Goal: Information Seeking & Learning: Learn about a topic

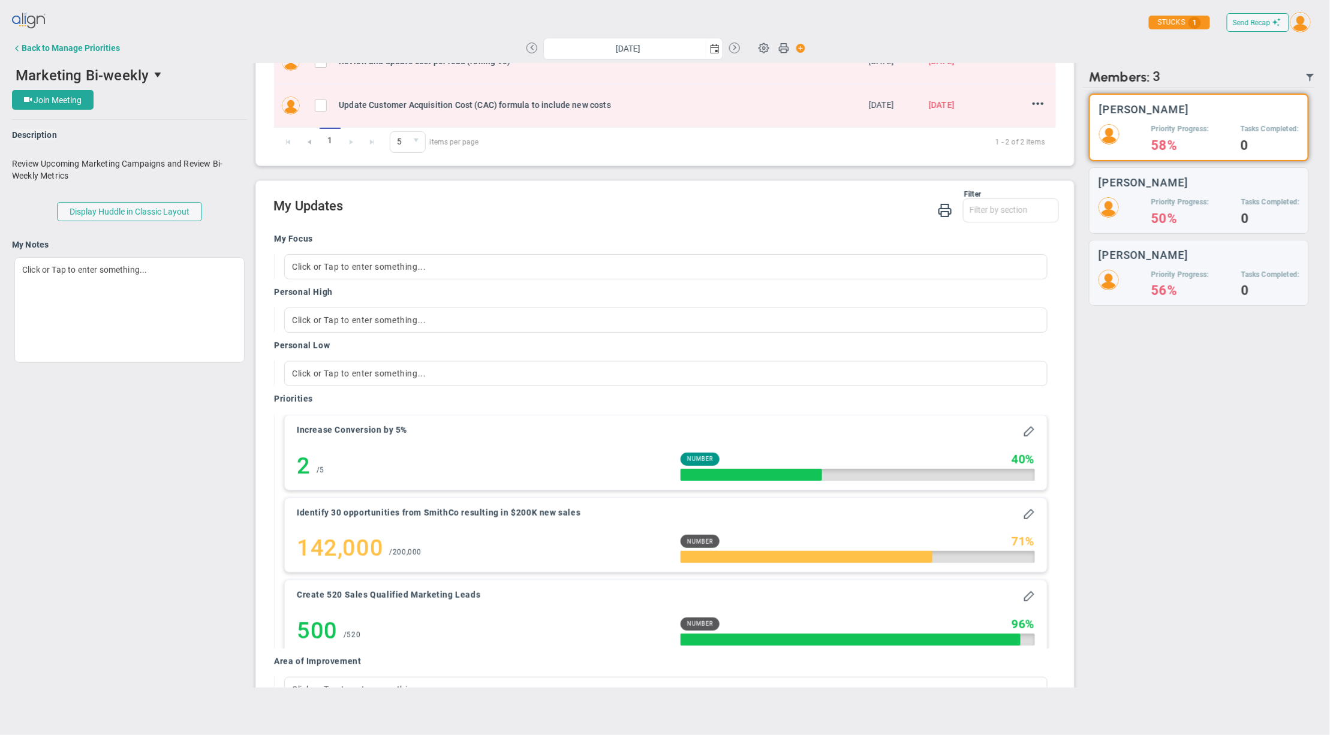
click at [1306, 26] on img at bounding box center [1301, 22] width 20 height 20
click at [1298, 51] on span "Profile" at bounding box center [1283, 48] width 91 height 24
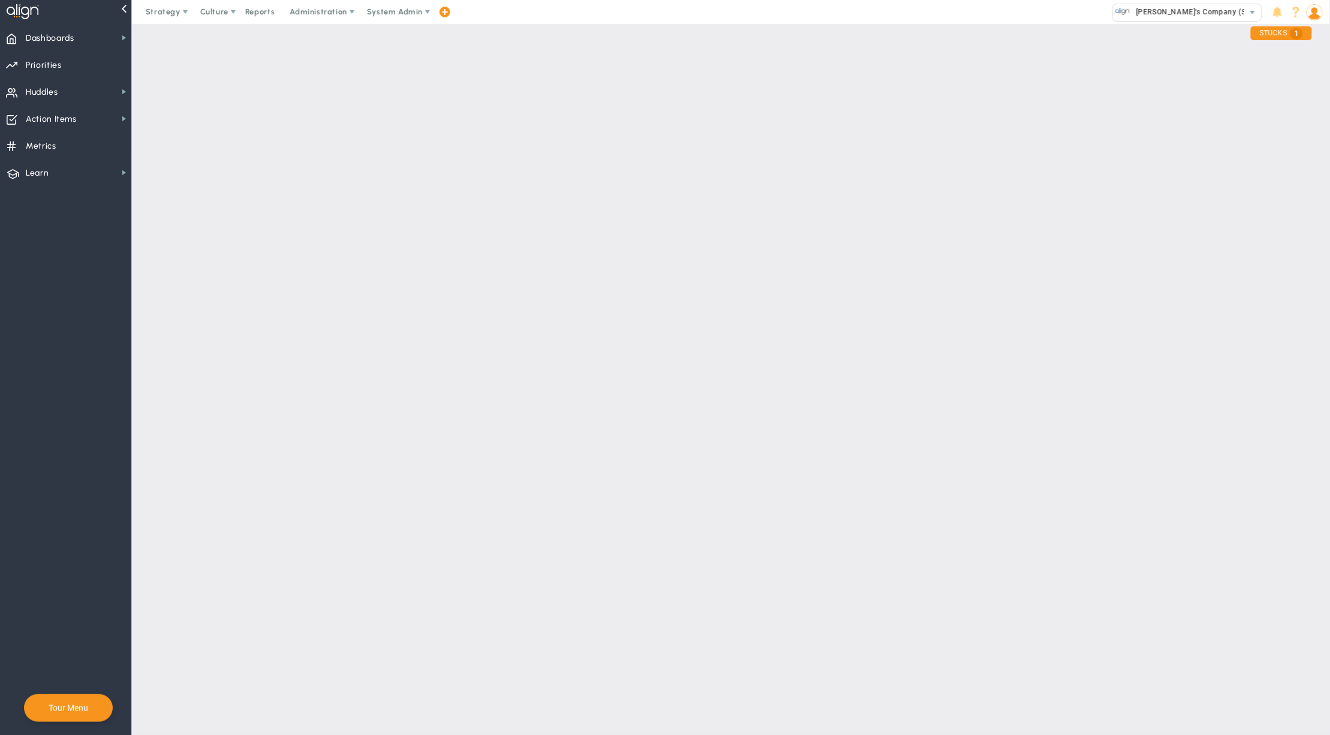
checkbox input "false"
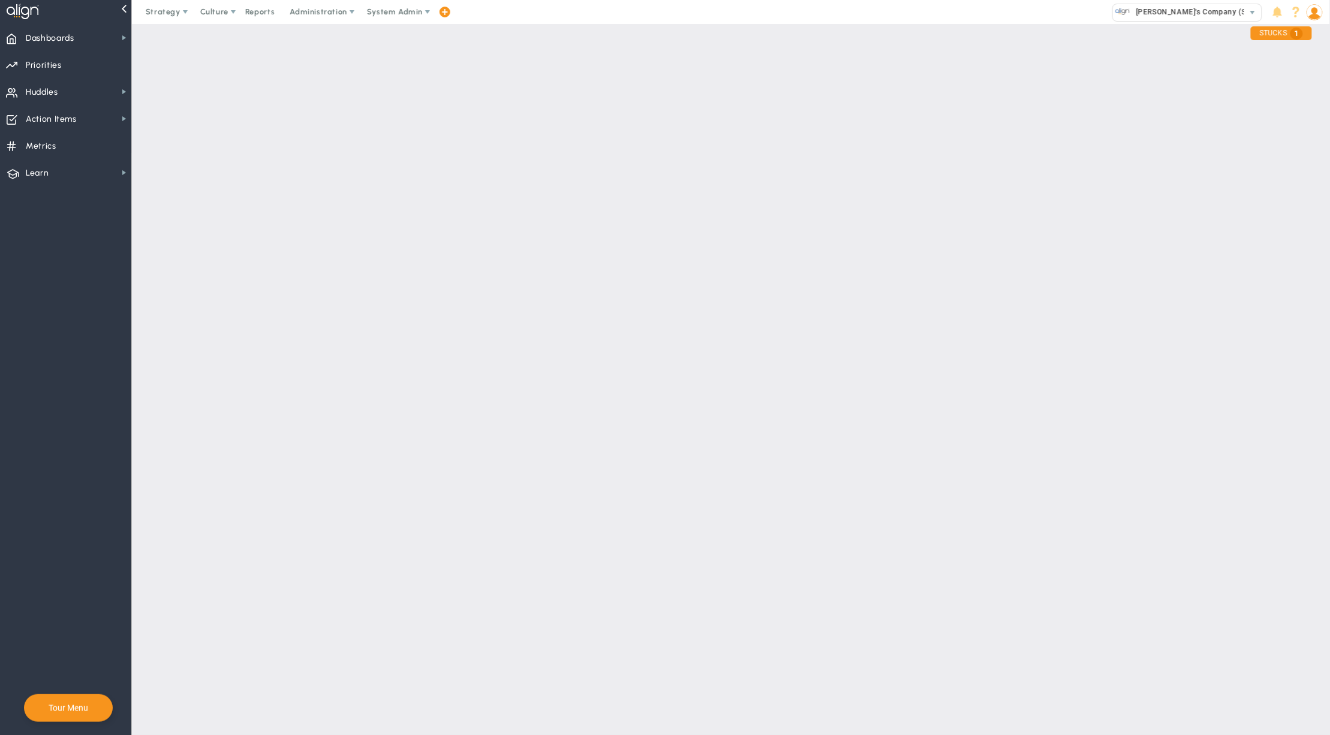
checkbox input "false"
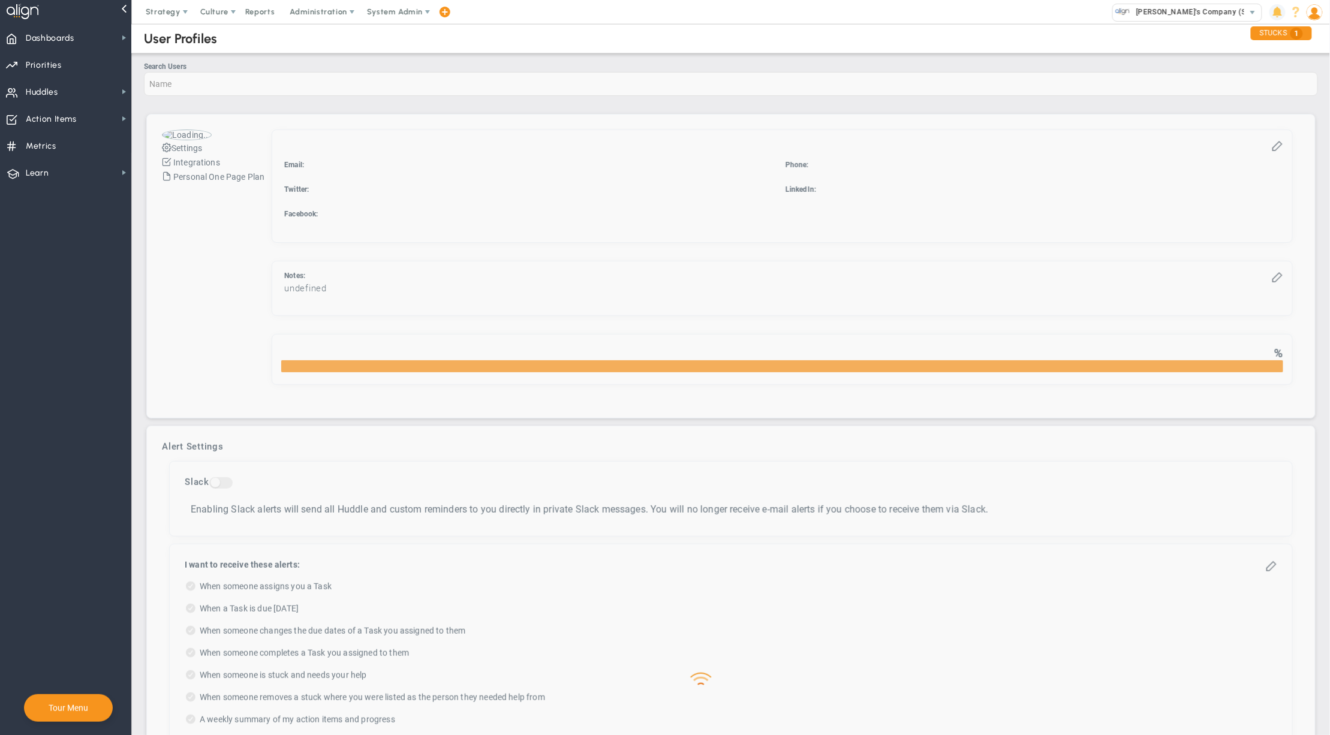
checkbox input "true"
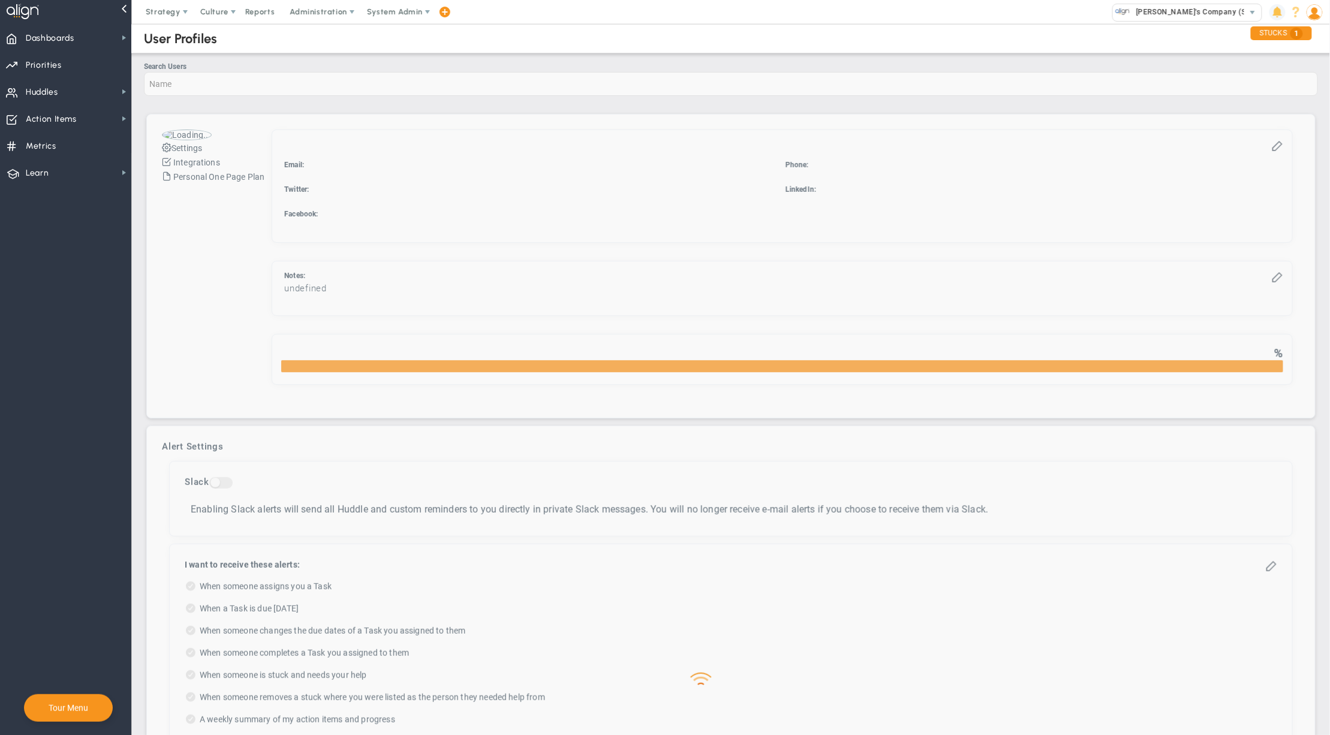
checkbox input "true"
click at [1284, 7] on span at bounding box center [1278, 12] width 16 height 16
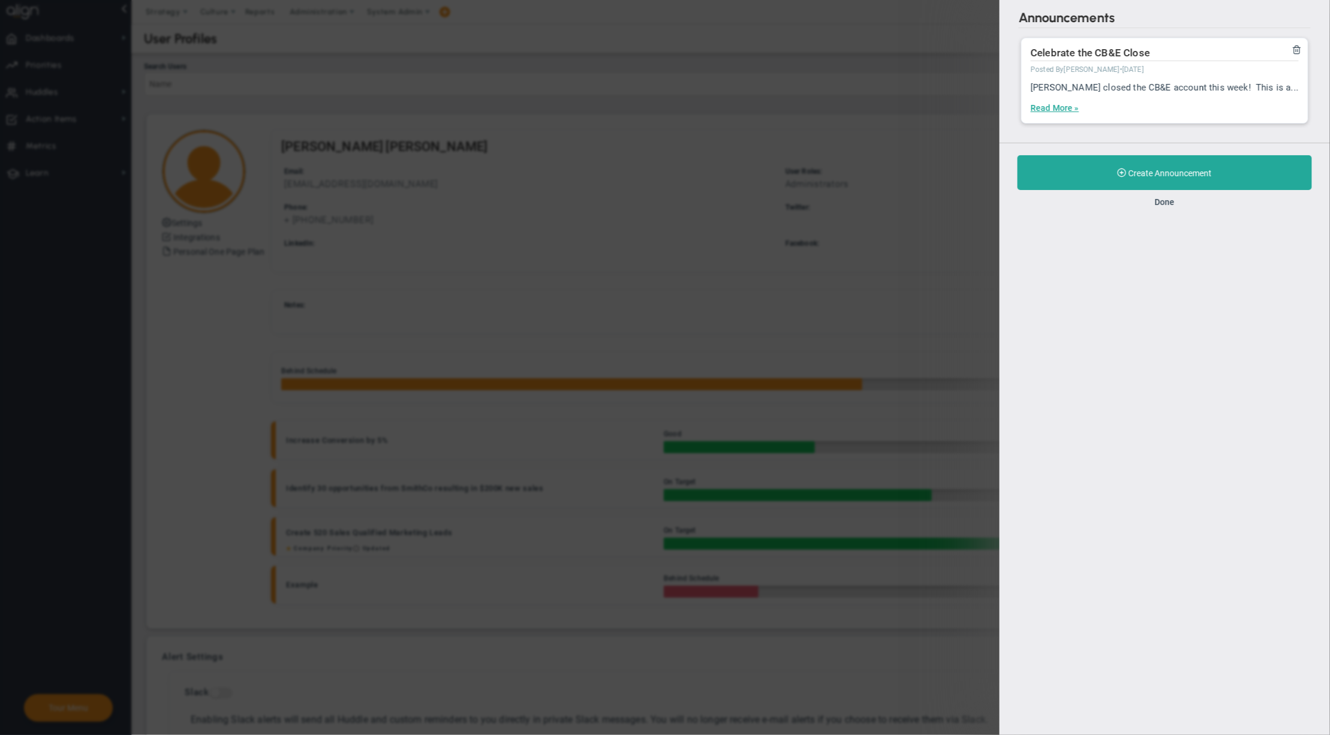
click at [1297, 8] on div "Announcements There are currently no new announcements. Celebrate the CB&E Clos…" at bounding box center [1165, 71] width 331 height 143
click at [1169, 211] on div "Create Announcement Done" at bounding box center [1165, 181] width 331 height 77
click at [1169, 206] on button "Done" at bounding box center [1165, 202] width 20 height 10
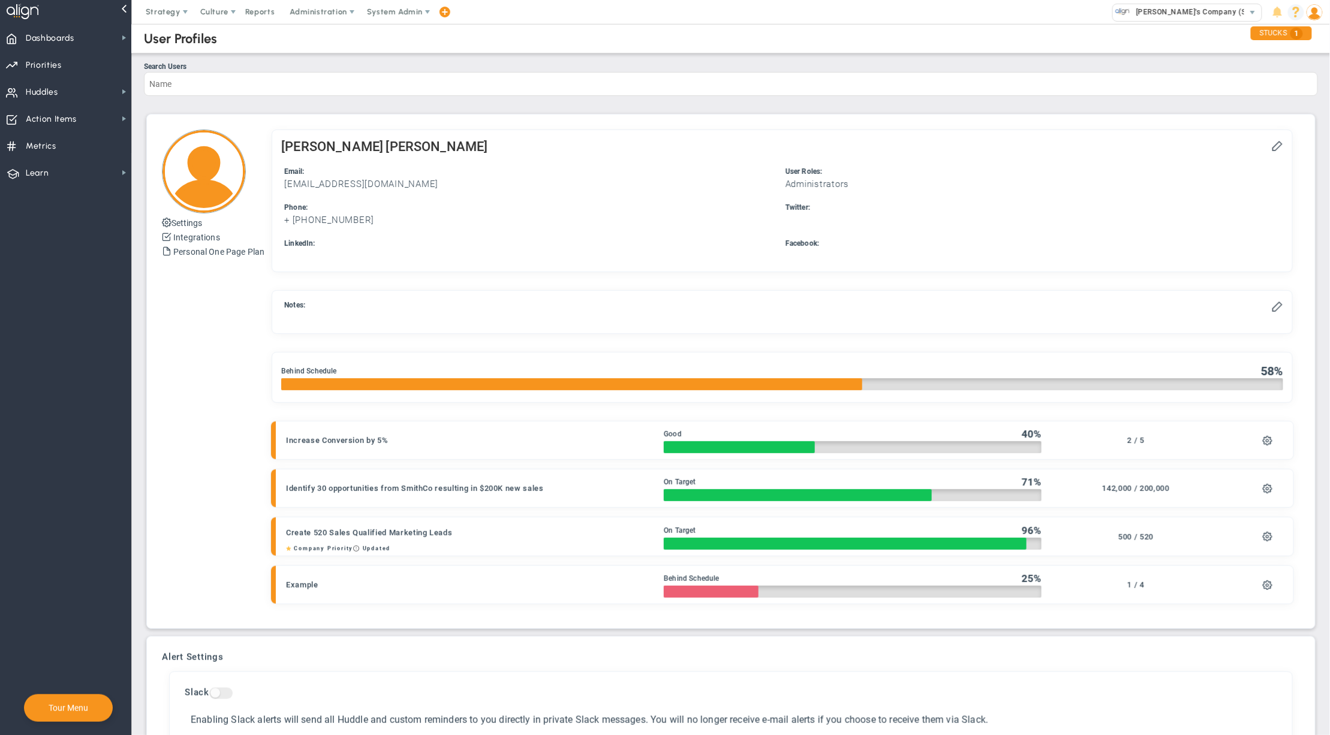
click at [1293, 14] on span at bounding box center [1296, 12] width 16 height 16
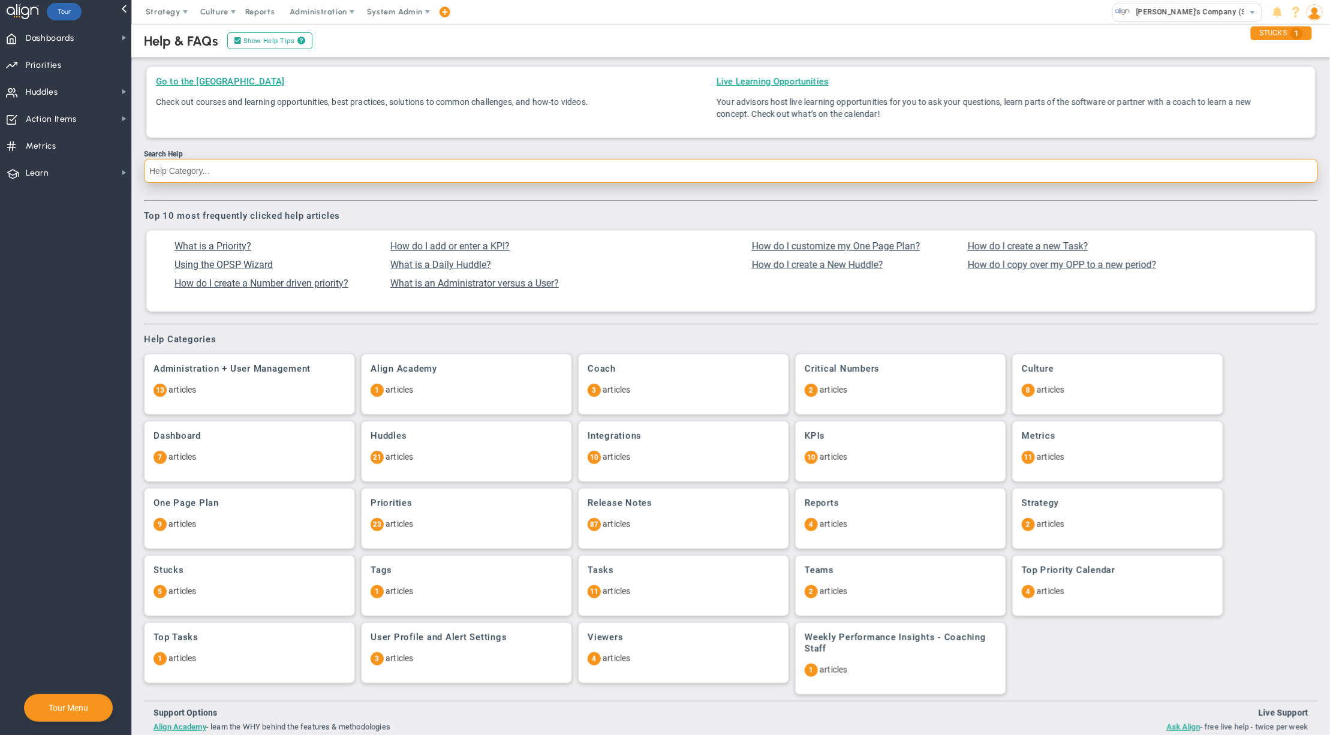
click at [663, 168] on input "Search Help" at bounding box center [731, 171] width 1175 height 24
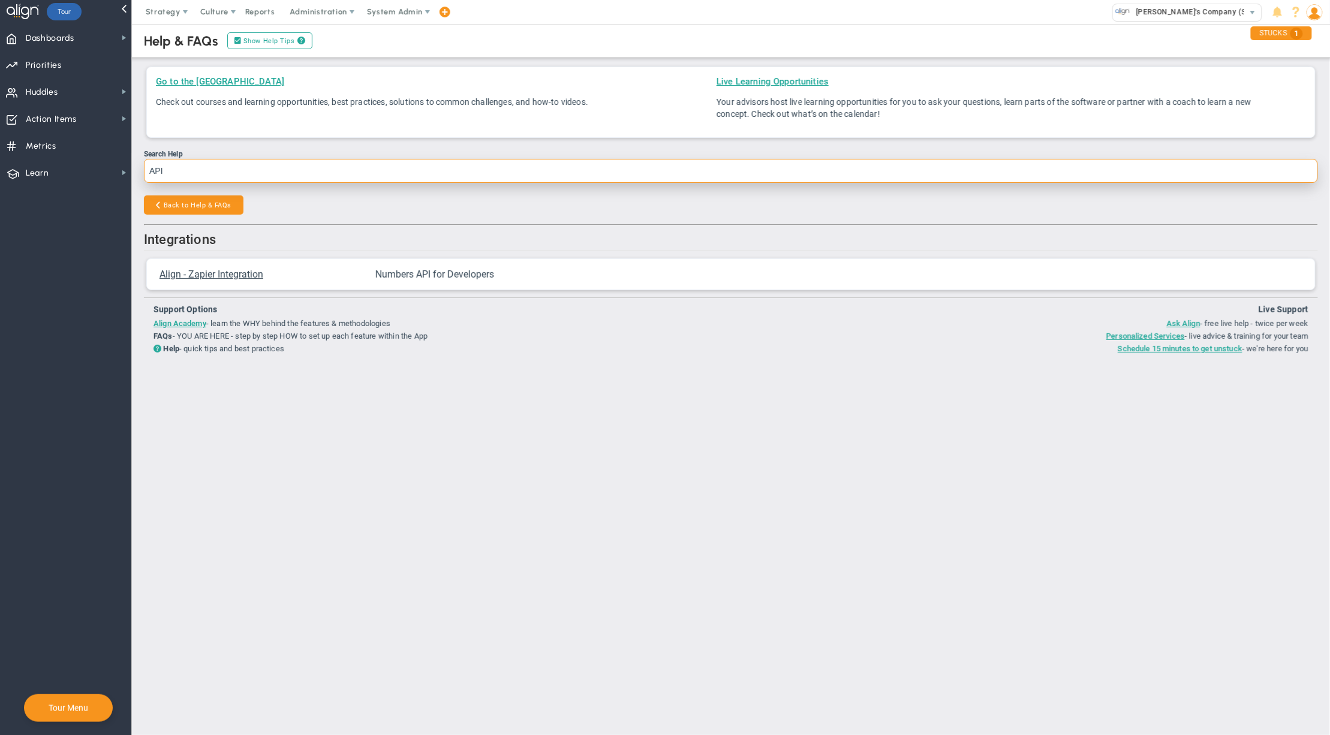
type input "API"
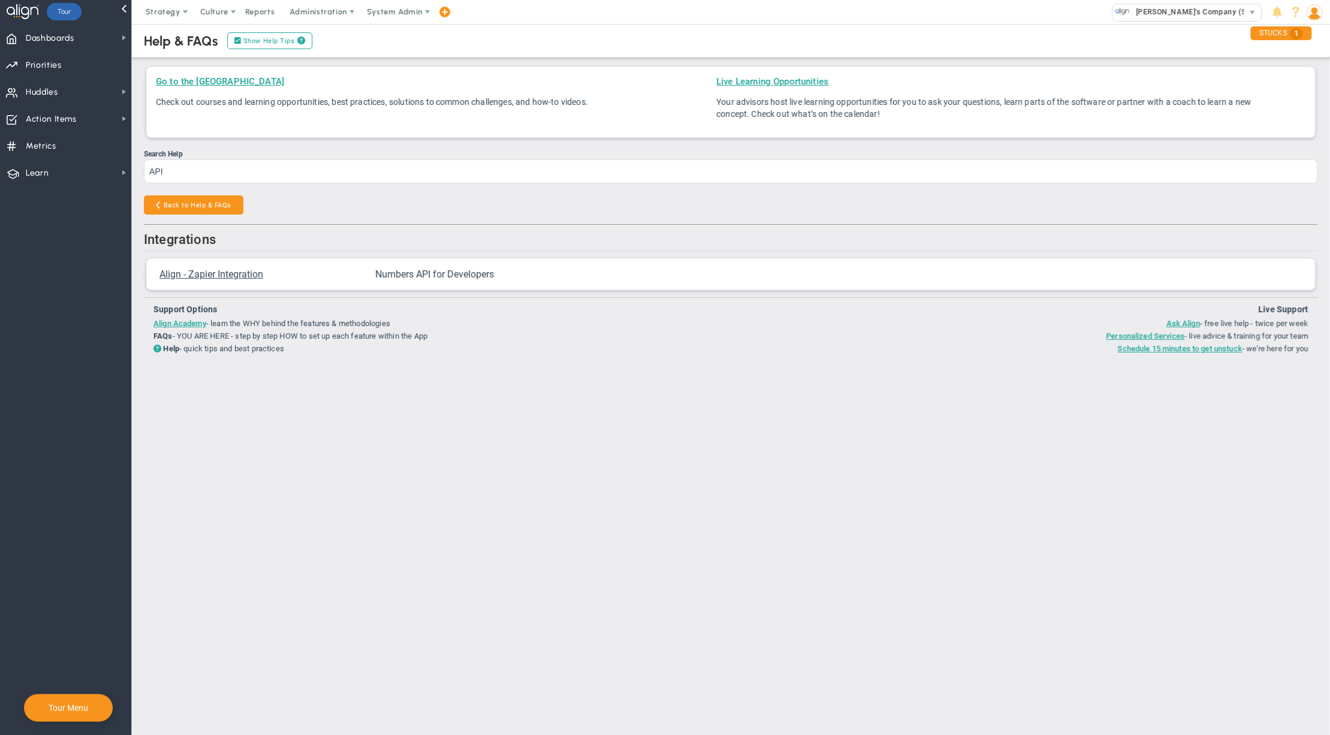
click at [456, 277] on span "Numbers API for Developers" at bounding box center [435, 274] width 119 height 11
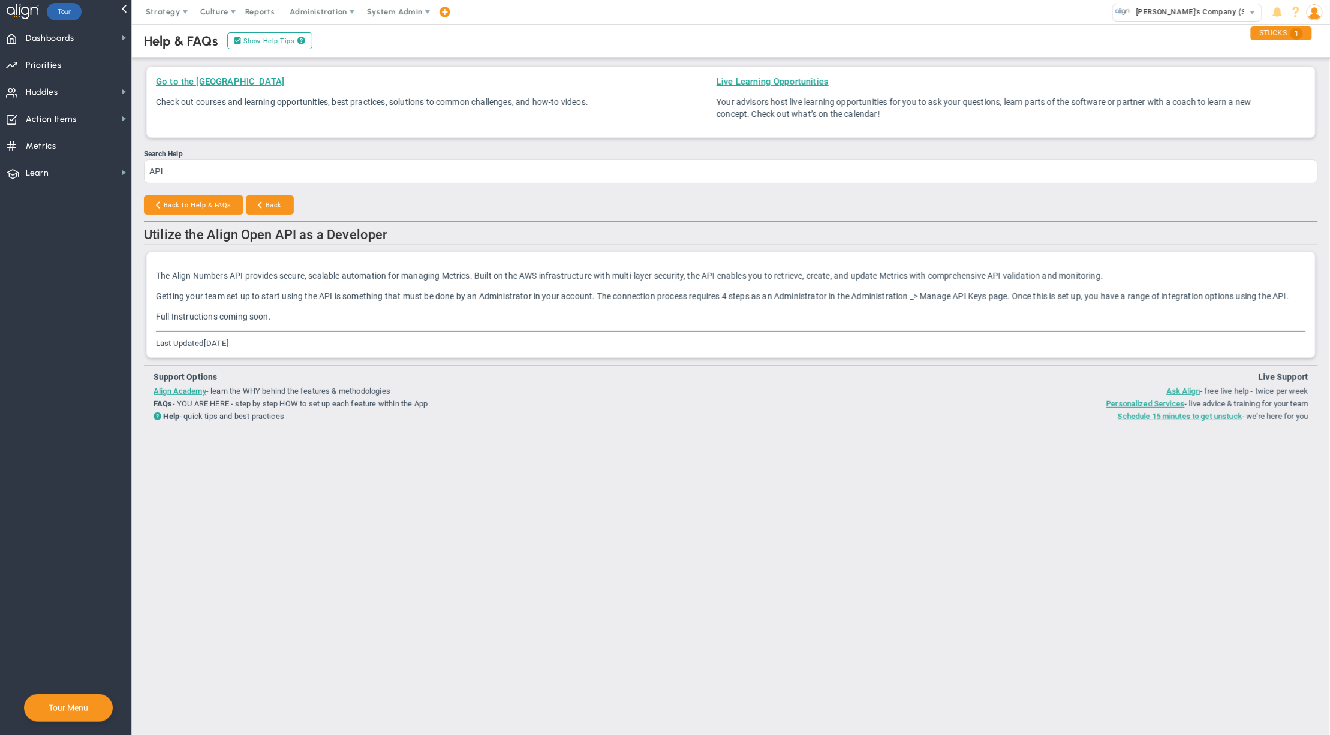
click at [776, 232] on h2 "Utilize the Align Open API as a Developer" at bounding box center [731, 235] width 1175 height 17
click at [711, 236] on h2 "Utilize the Align Open API as a Developer" at bounding box center [731, 235] width 1175 height 17
click at [1199, 8] on span "[PERSON_NAME]'s Company (Sandbox)" at bounding box center [1203, 12] width 145 height 16
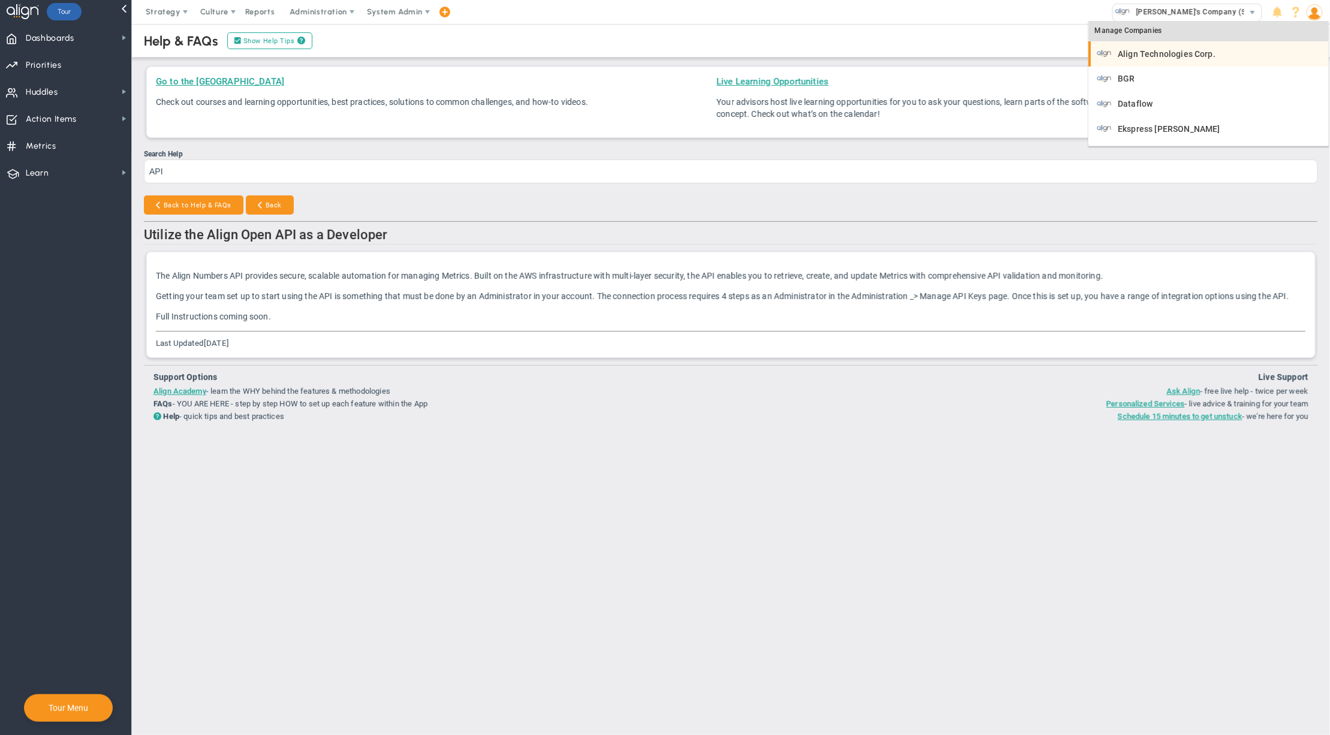
click at [1164, 52] on span "Align Technologies Corp." at bounding box center [1168, 54] width 98 height 8
